Goal: Task Accomplishment & Management: Manage account settings

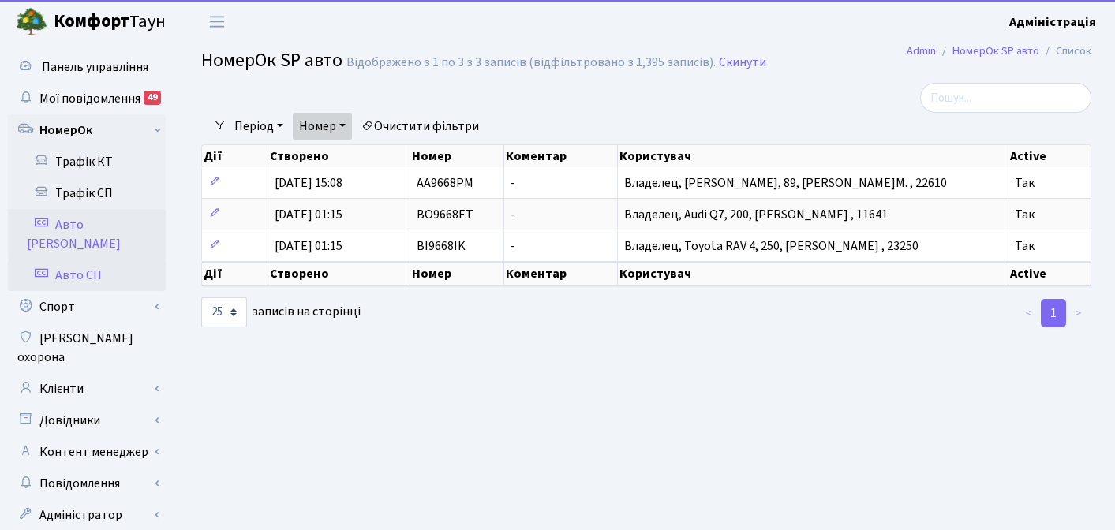
select select "25"
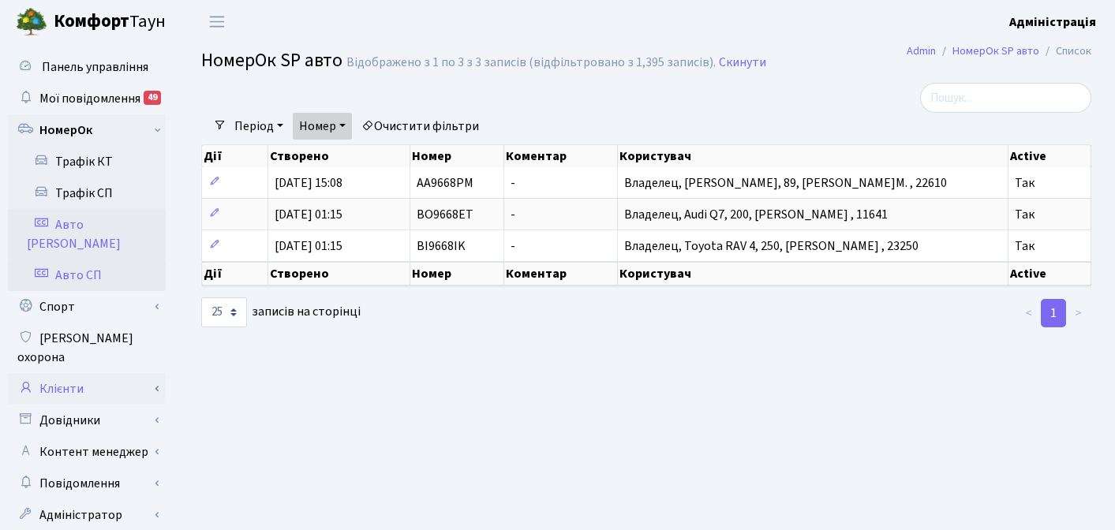
click at [77, 373] on link "Клієнти" at bounding box center [87, 389] width 158 height 32
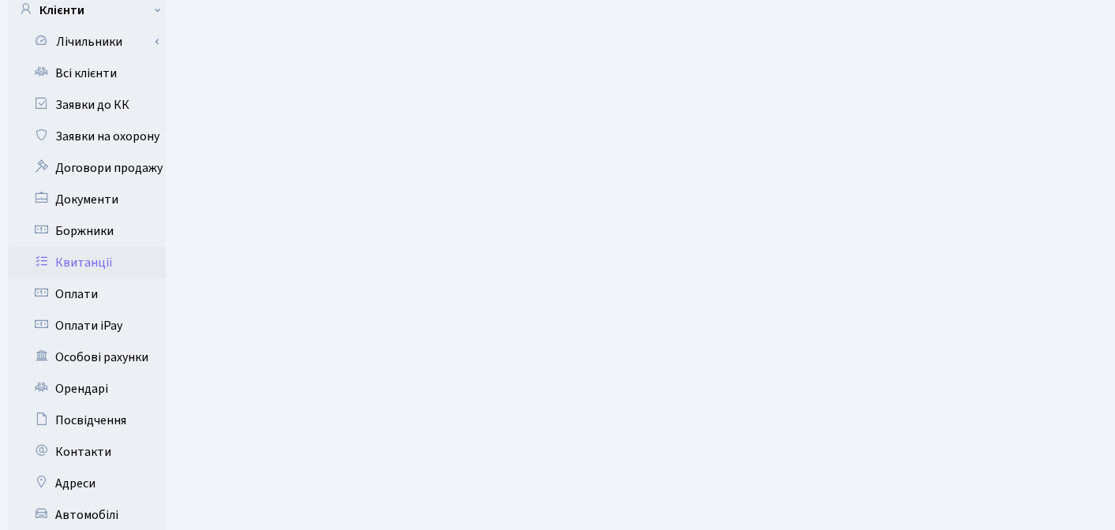
scroll to position [382, 0]
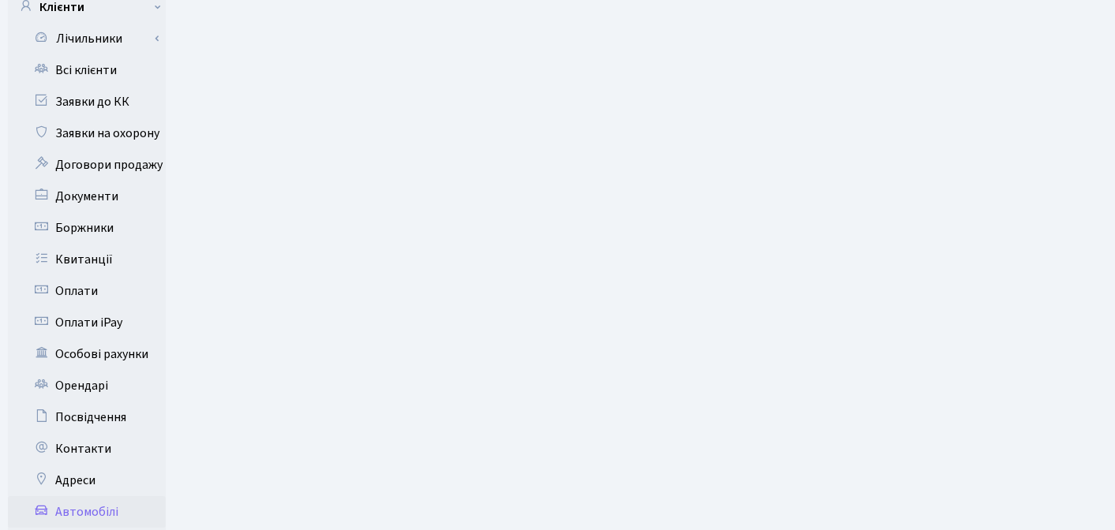
click at [96, 496] on link "Автомобілі" at bounding box center [87, 512] width 158 height 32
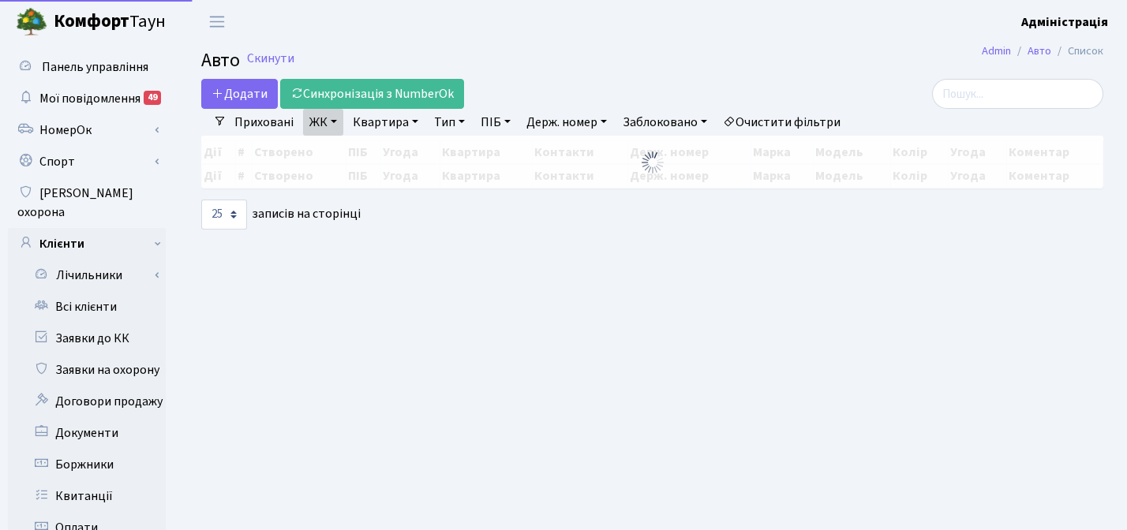
select select "25"
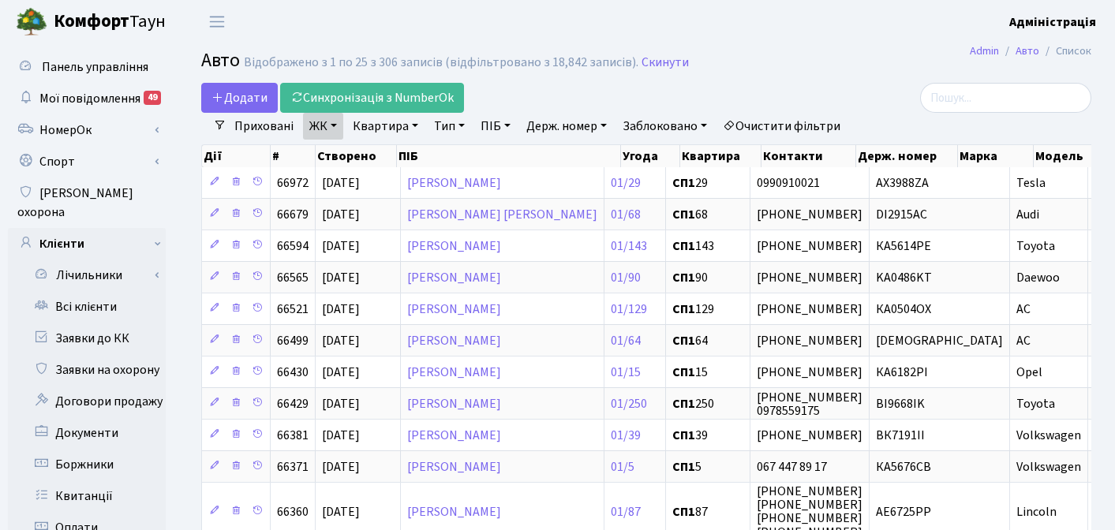
click at [810, 122] on link "Очистити фільтри" at bounding box center [781, 126] width 130 height 27
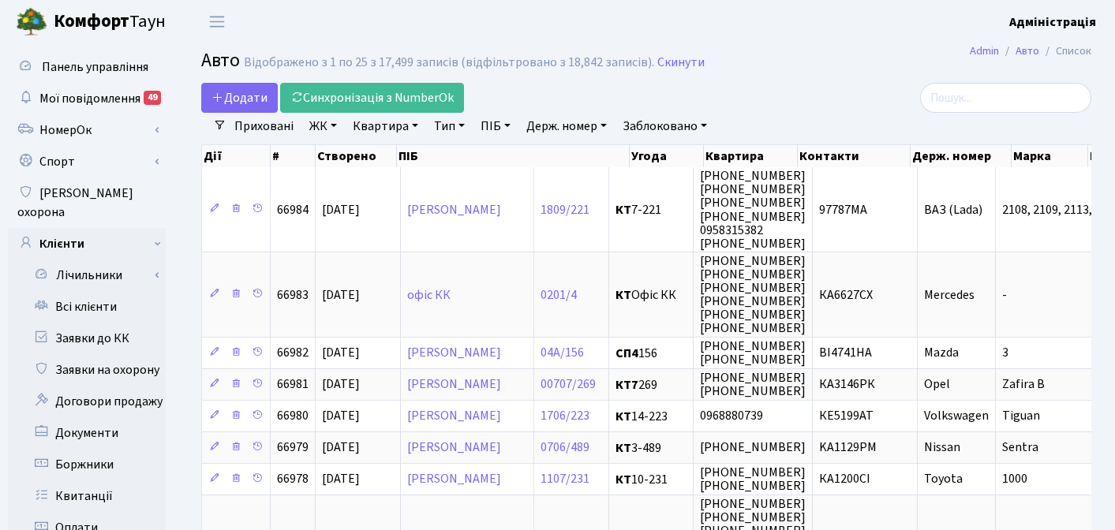
click at [660, 122] on link "Заблоковано" at bounding box center [664, 126] width 97 height 27
click at [646, 194] on link "Так" at bounding box center [679, 198] width 125 height 24
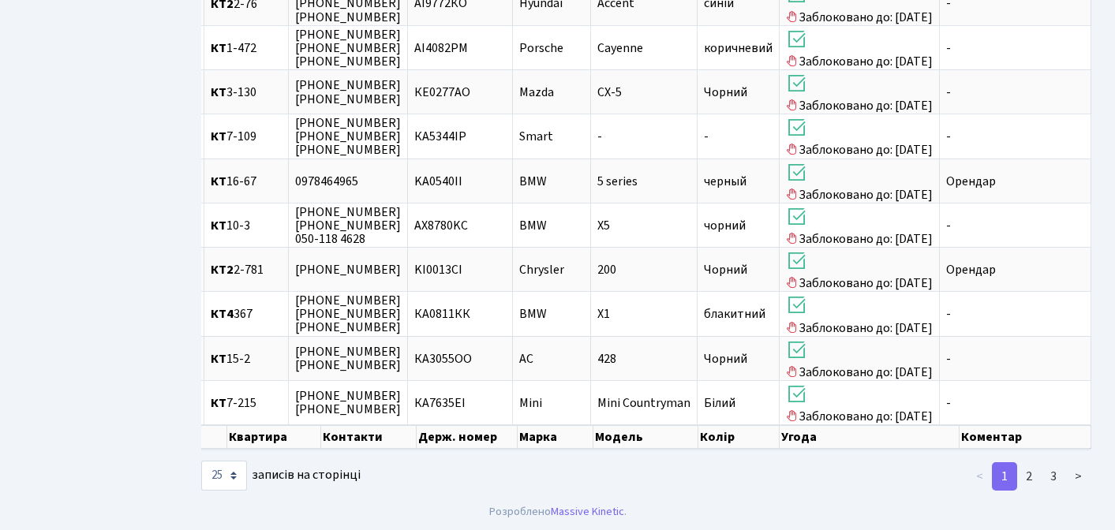
scroll to position [1000, 0]
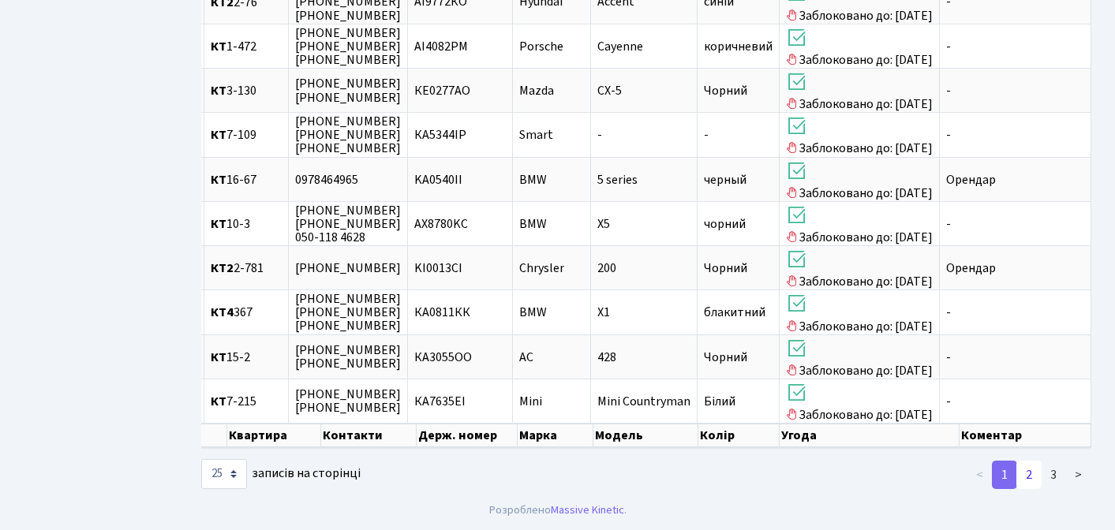
click at [1032, 468] on link "2" at bounding box center [1028, 475] width 25 height 28
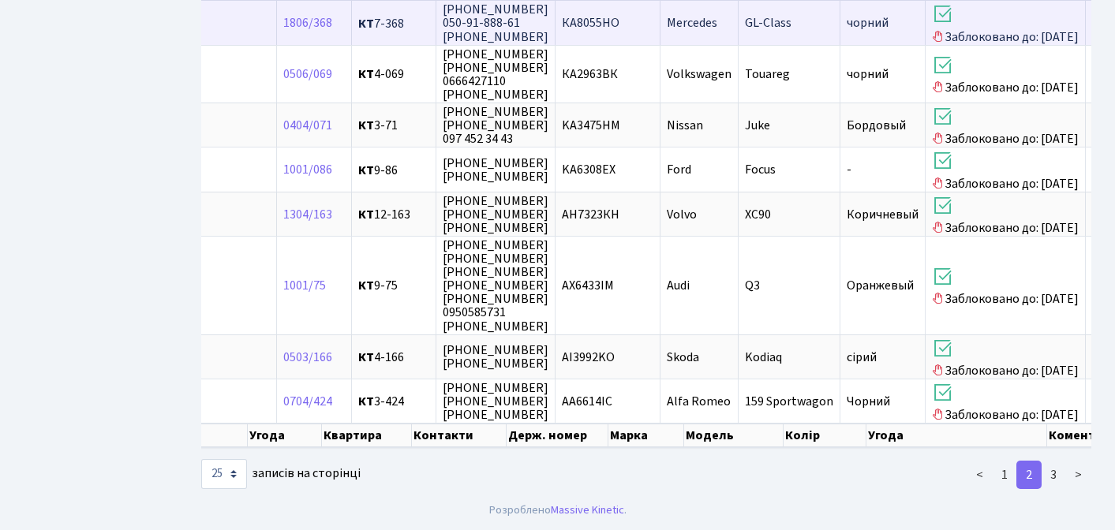
scroll to position [1230, 0]
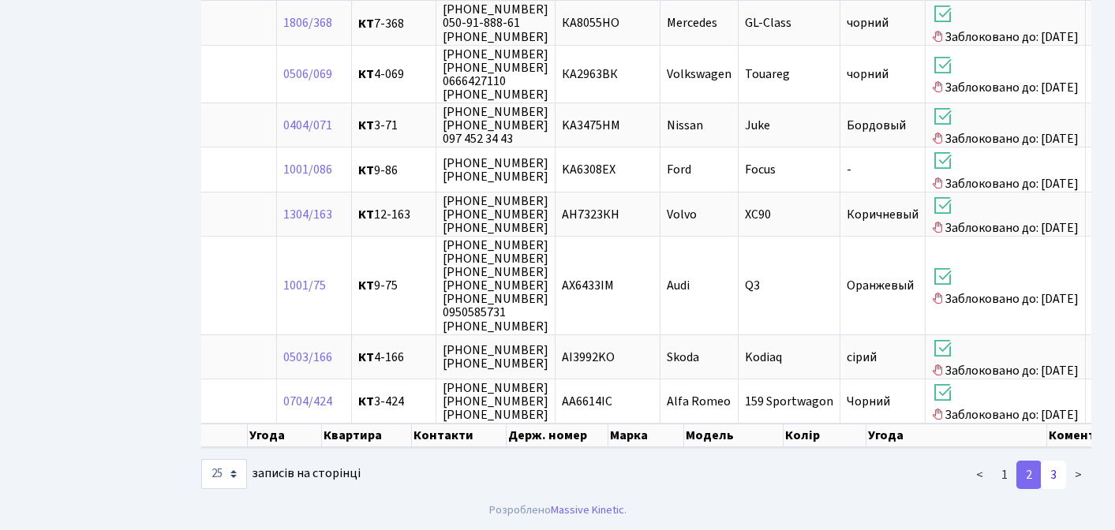
click at [1048, 473] on link "3" at bounding box center [1053, 475] width 25 height 28
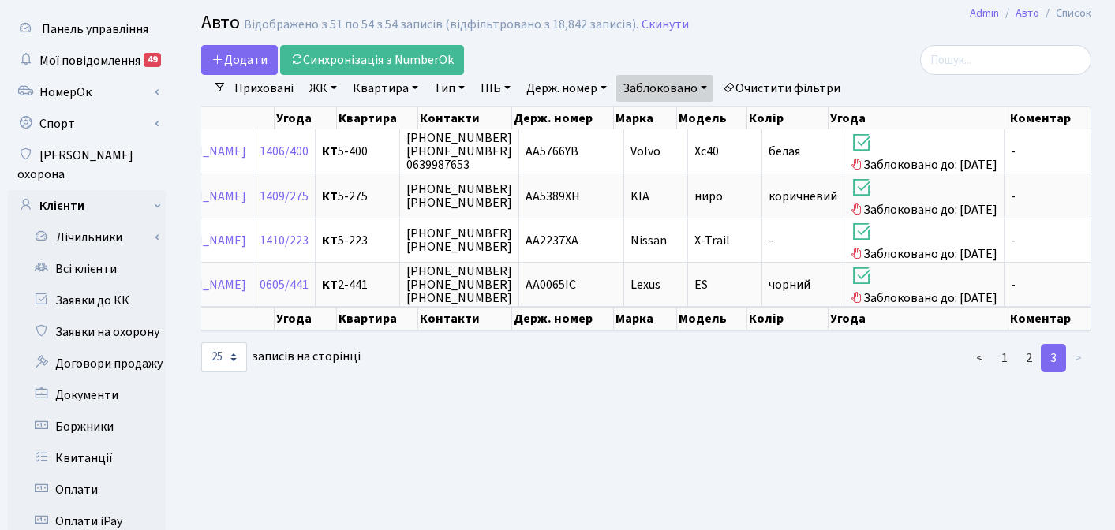
scroll to position [0, 0]
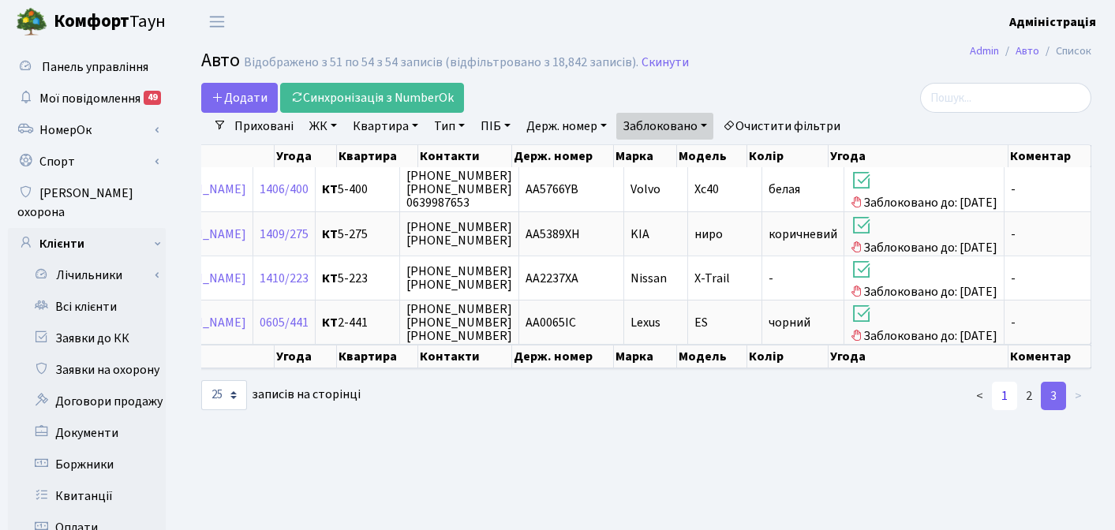
click at [1004, 409] on link "1" at bounding box center [1004, 396] width 25 height 28
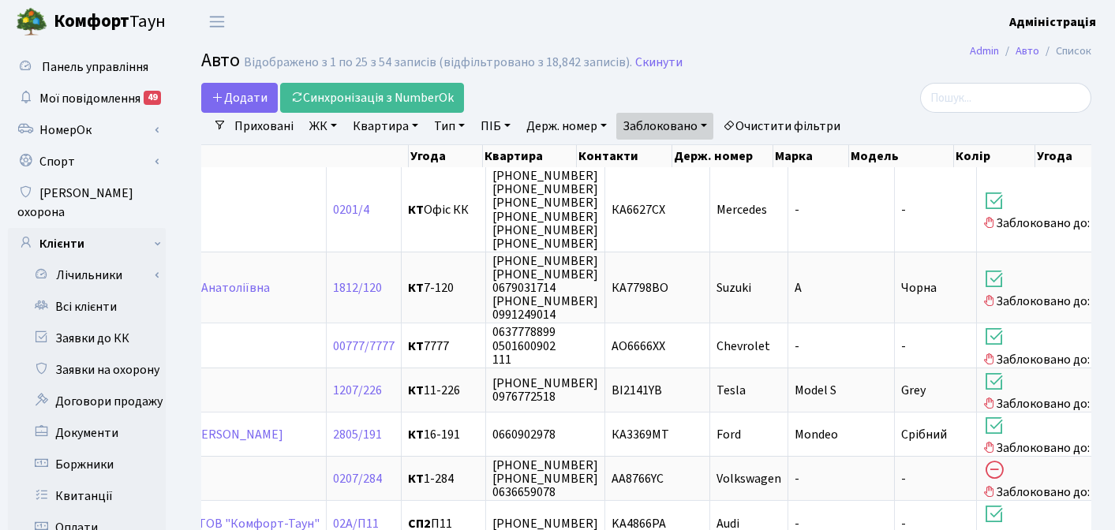
click at [779, 31] on header "[PERSON_NAME] Адміністрація Мій обліковий запис Вийти" at bounding box center [557, 21] width 1115 height 43
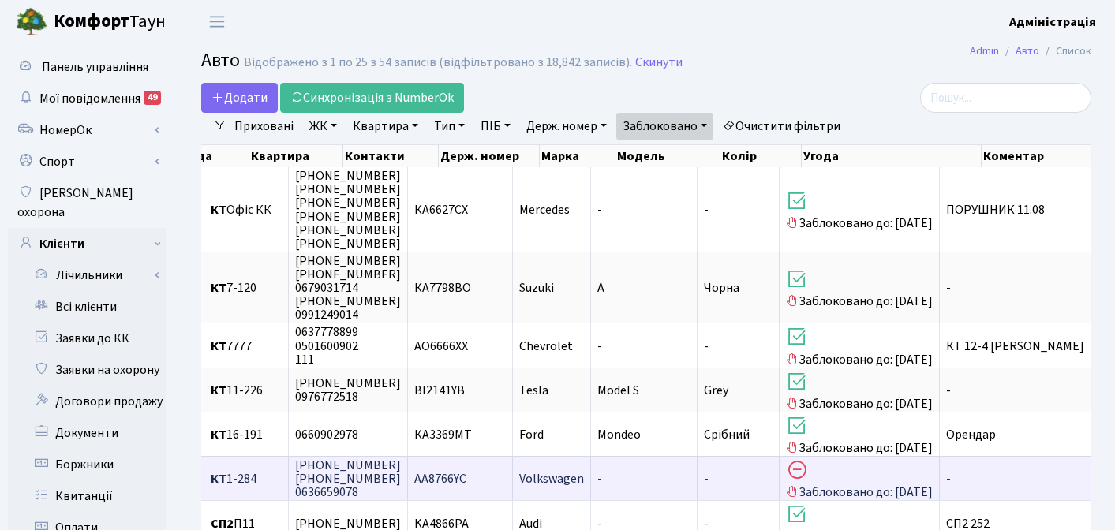
scroll to position [0, 514]
